Goal: Find specific fact: Find specific fact

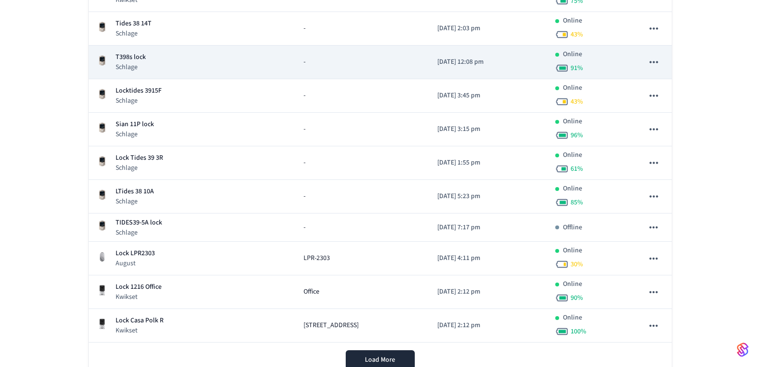
scroll to position [240, 0]
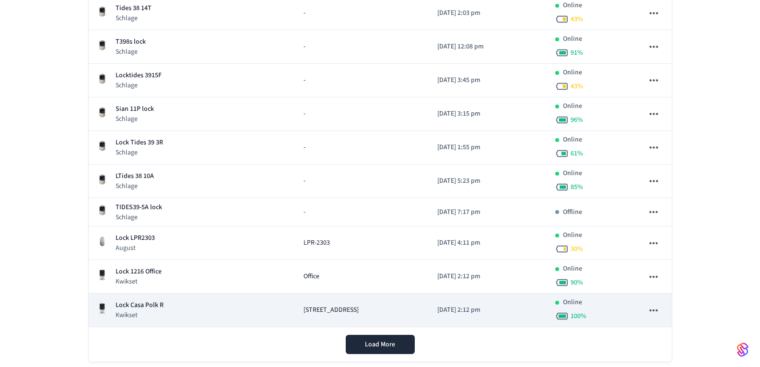
click at [153, 303] on p "Lock Casa Polk R" at bounding box center [140, 305] width 48 height 10
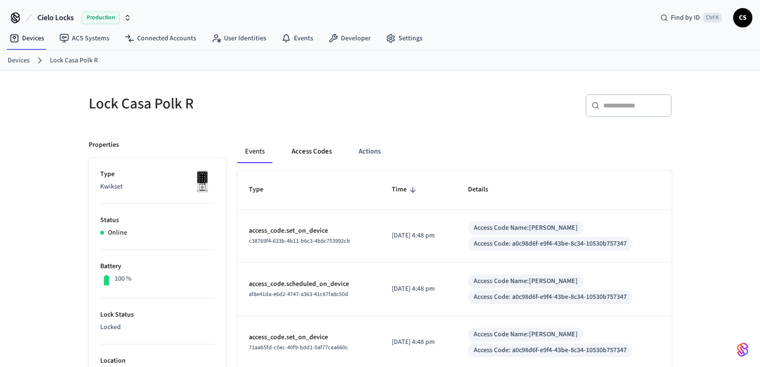
click at [327, 151] on button "Access Codes" at bounding box center [312, 151] width 56 height 23
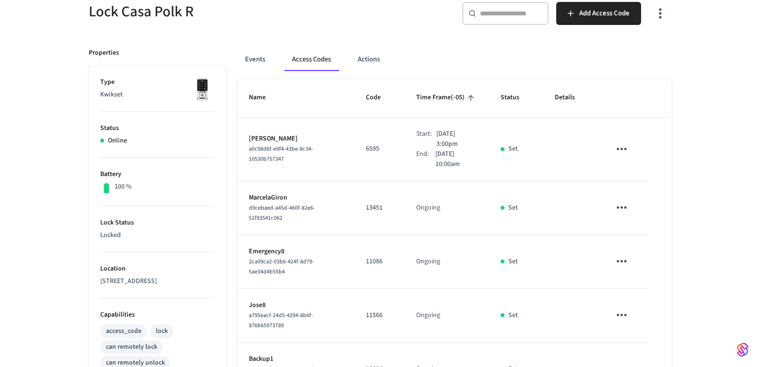
scroll to position [96, 0]
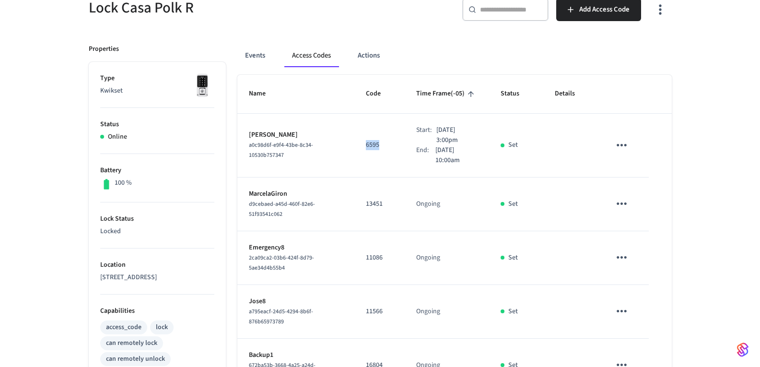
drag, startPoint x: 374, startPoint y: 144, endPoint x: 351, endPoint y: 145, distance: 23.0
click at [354, 145] on td "6595" at bounding box center [379, 146] width 50 height 64
copy p "6595"
